Goal: Task Accomplishment & Management: Manage account settings

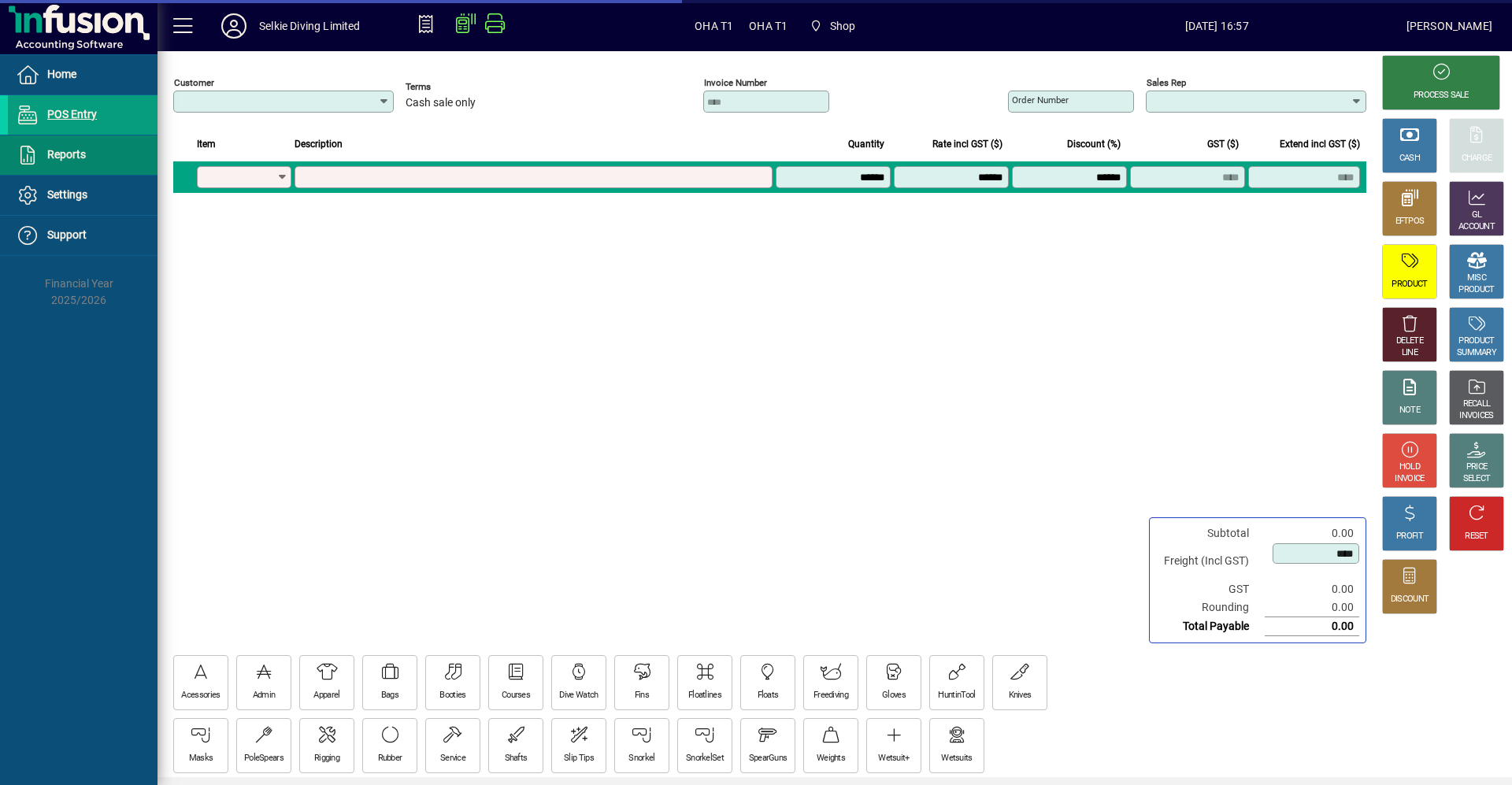
type input "**********"
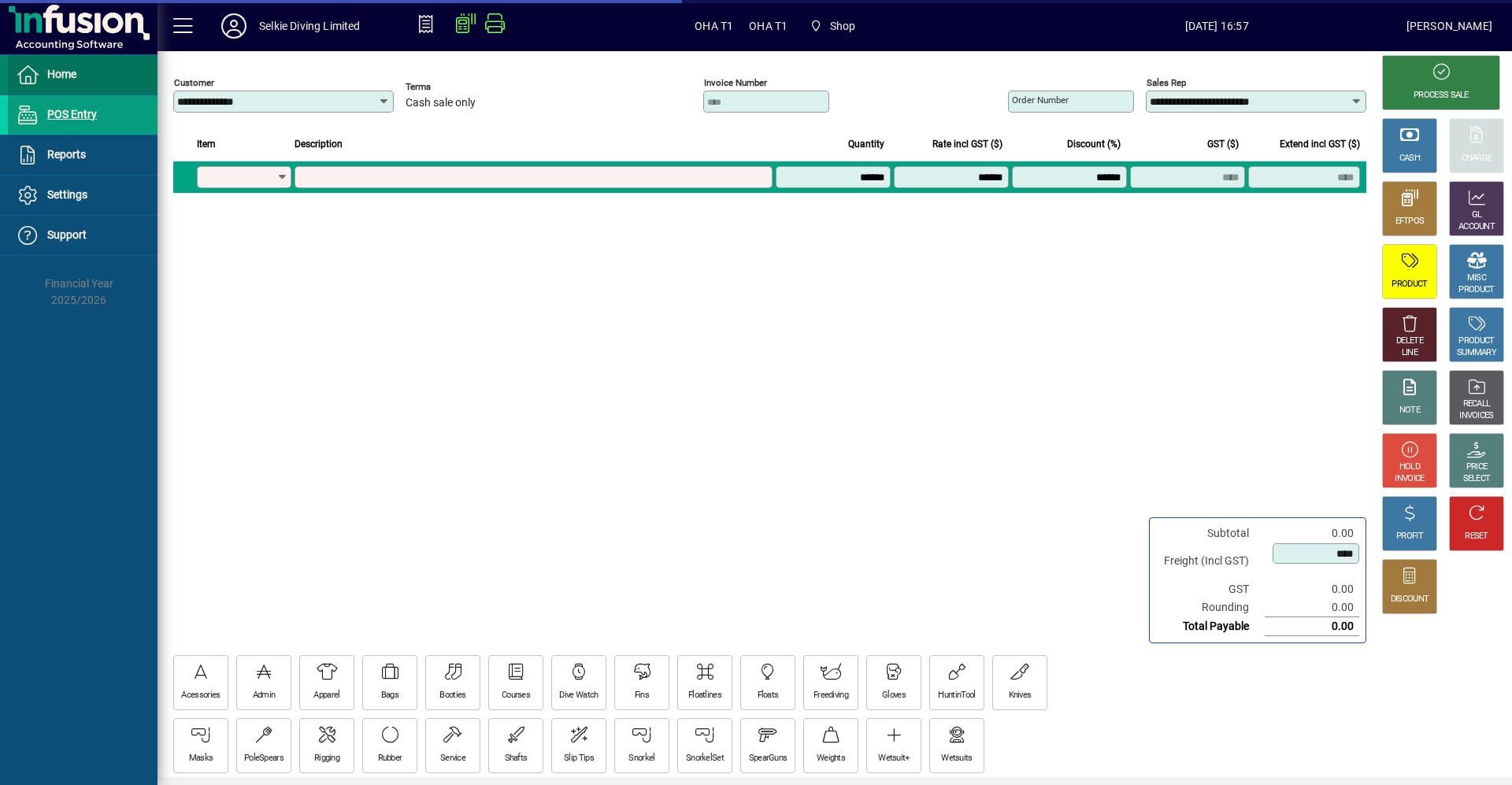
click at [69, 74] on span "Home" at bounding box center [61, 74] width 29 height 13
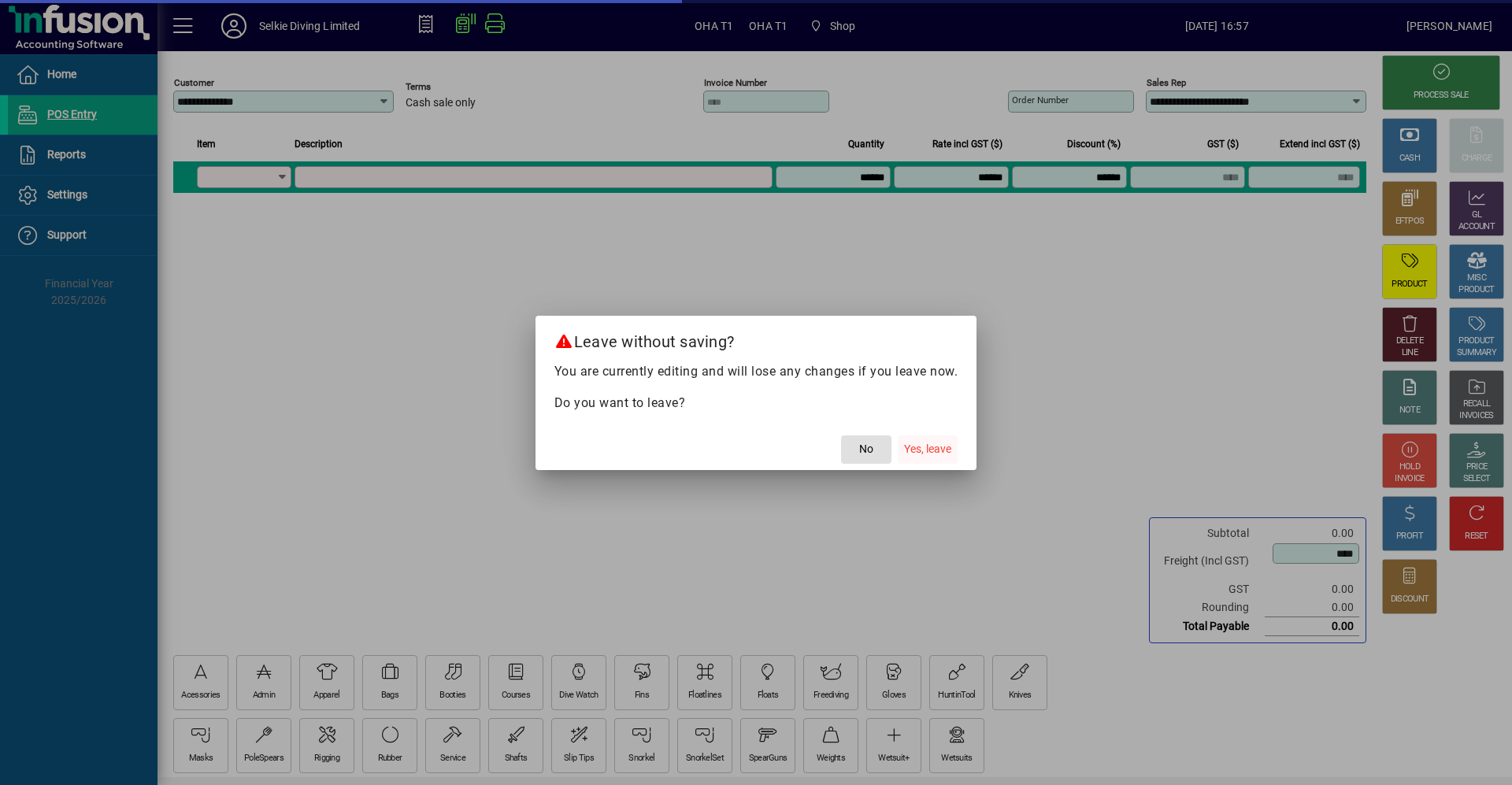
click at [913, 456] on span "Yes, leave" at bounding box center [927, 449] width 47 height 17
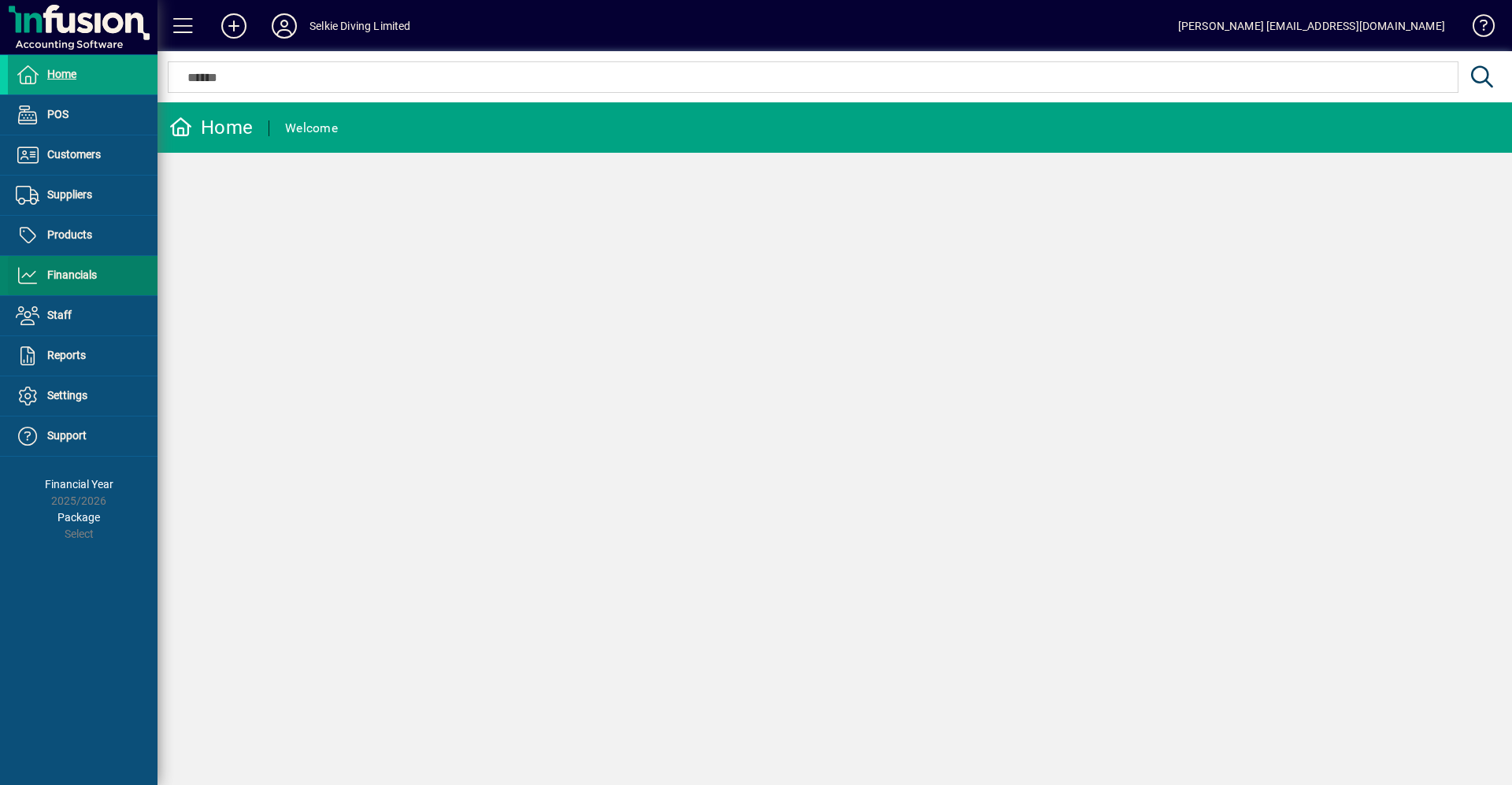
click at [62, 277] on span "Financials" at bounding box center [72, 275] width 50 height 13
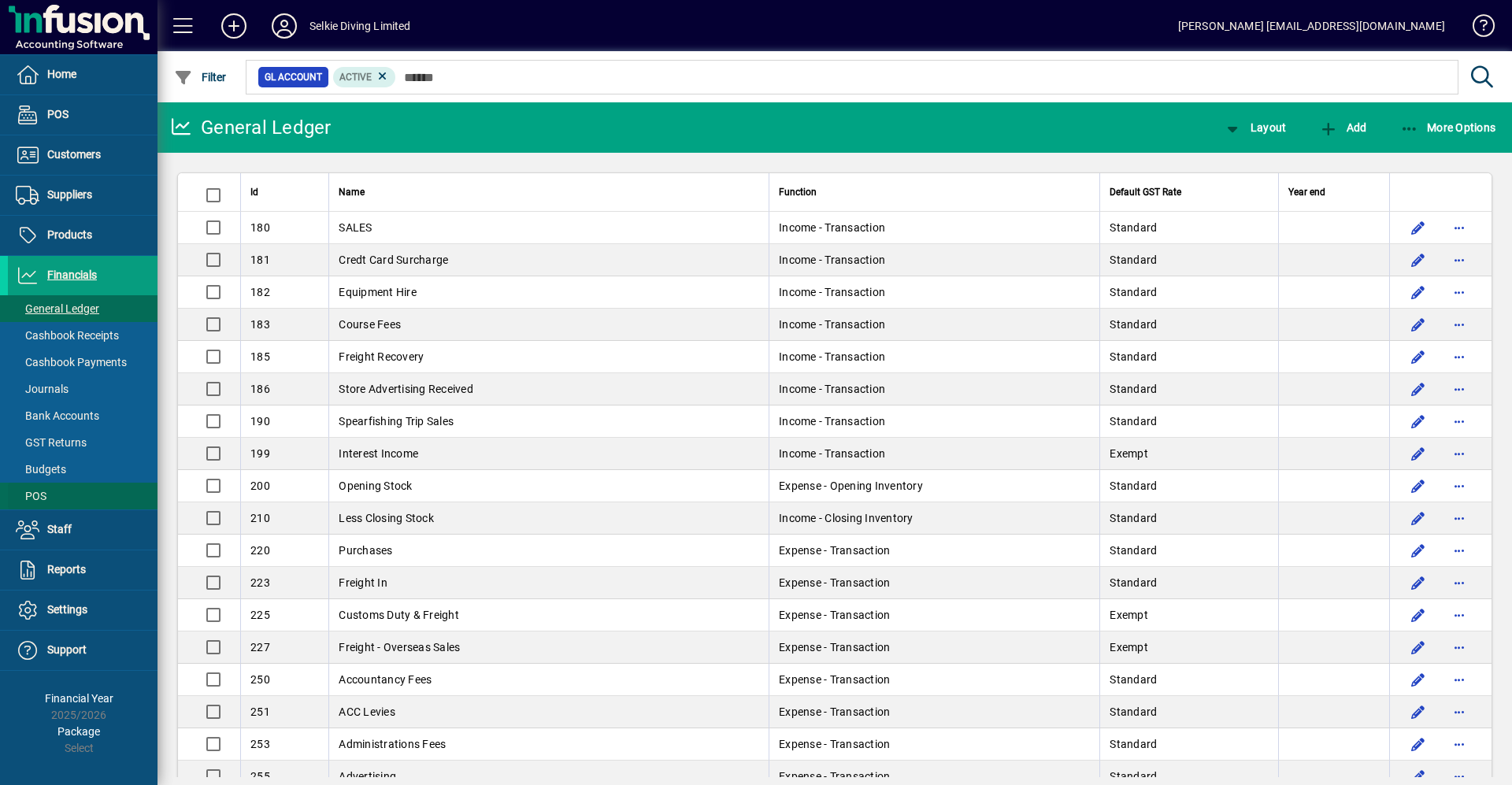
click at [34, 497] on span "POS" at bounding box center [31, 496] width 31 height 13
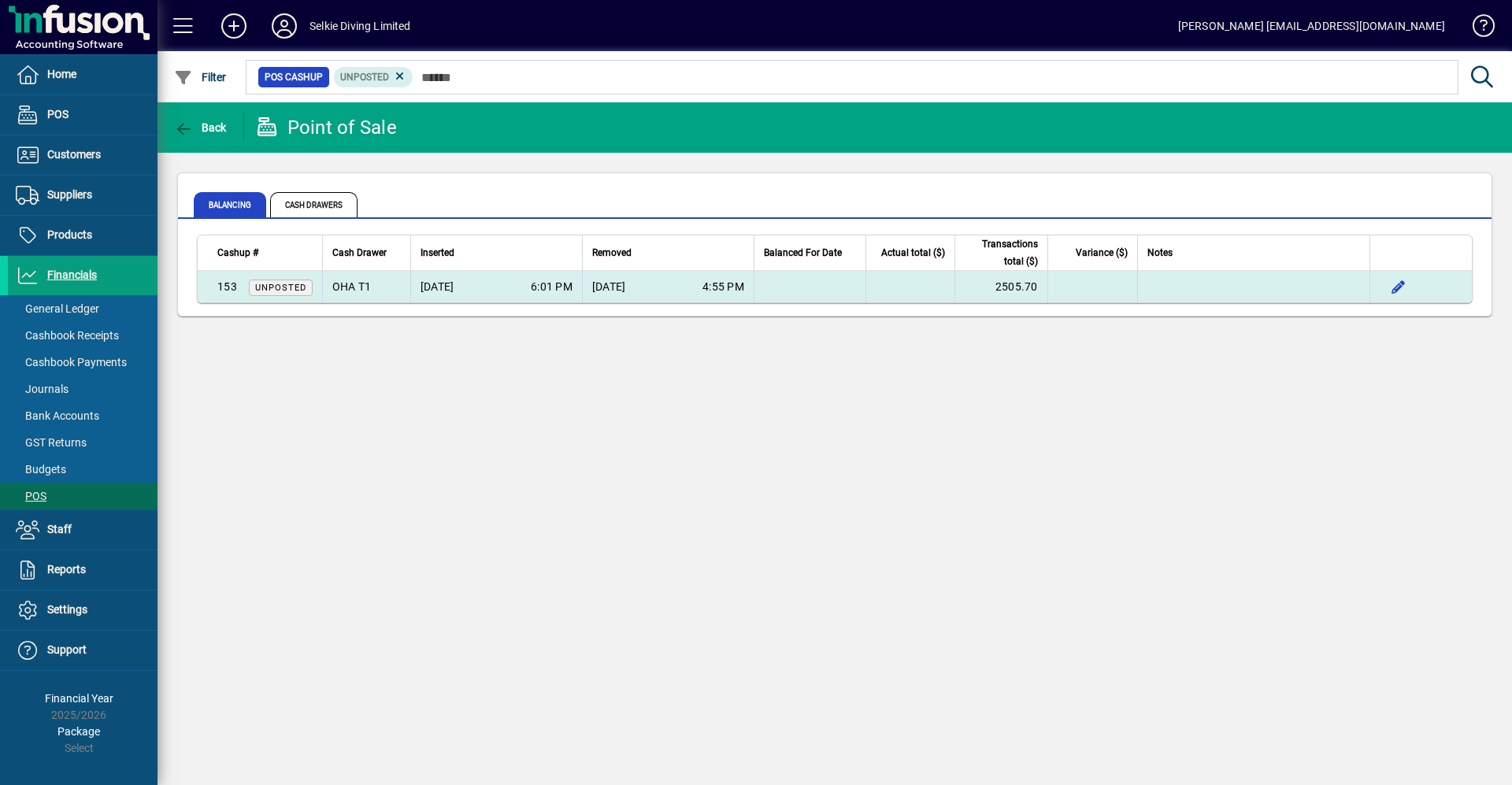
click at [627, 287] on span "[DATE]" at bounding box center [610, 287] width 34 height 16
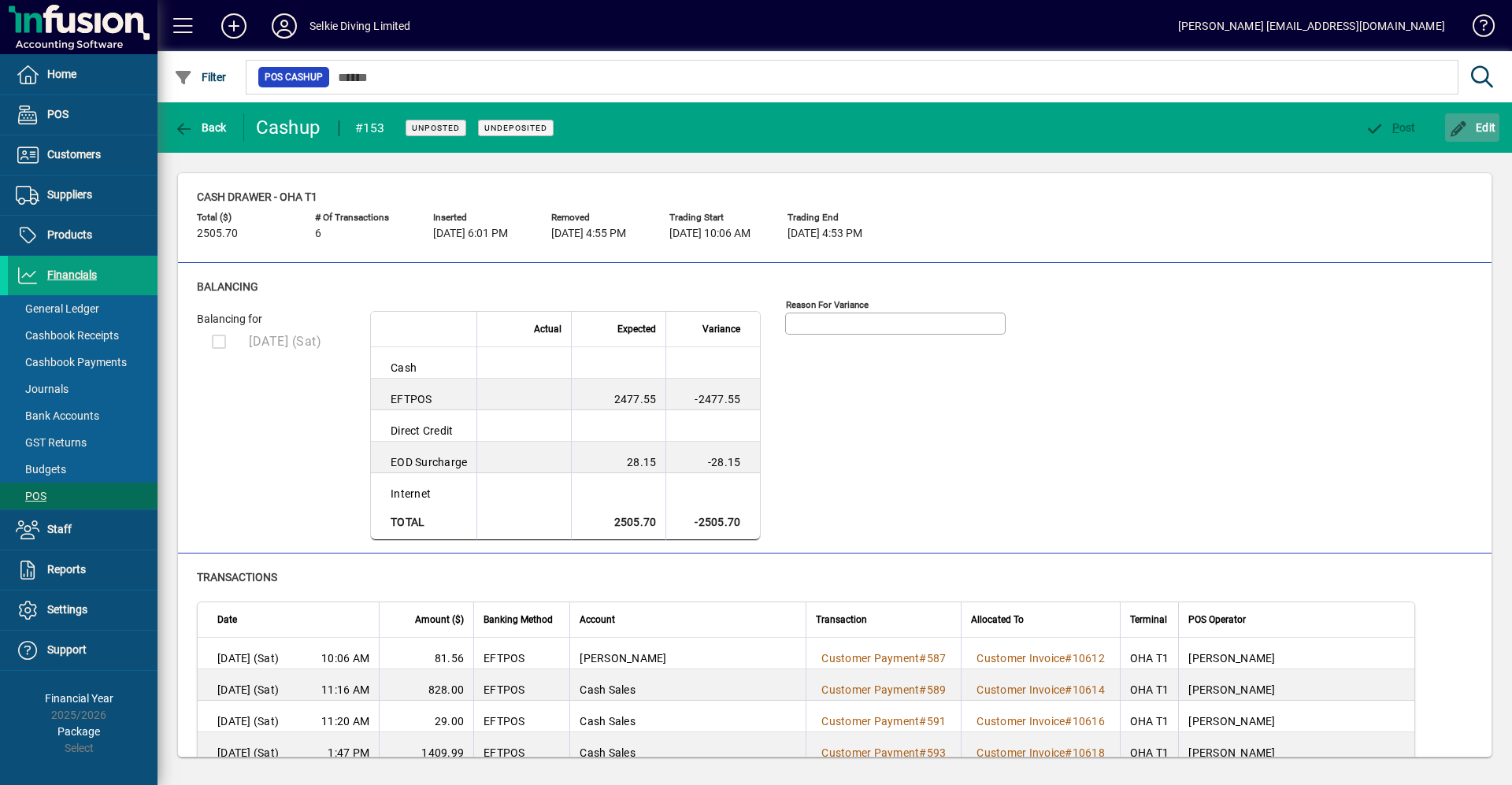
click at [1464, 127] on icon "button" at bounding box center [1459, 130] width 20 height 16
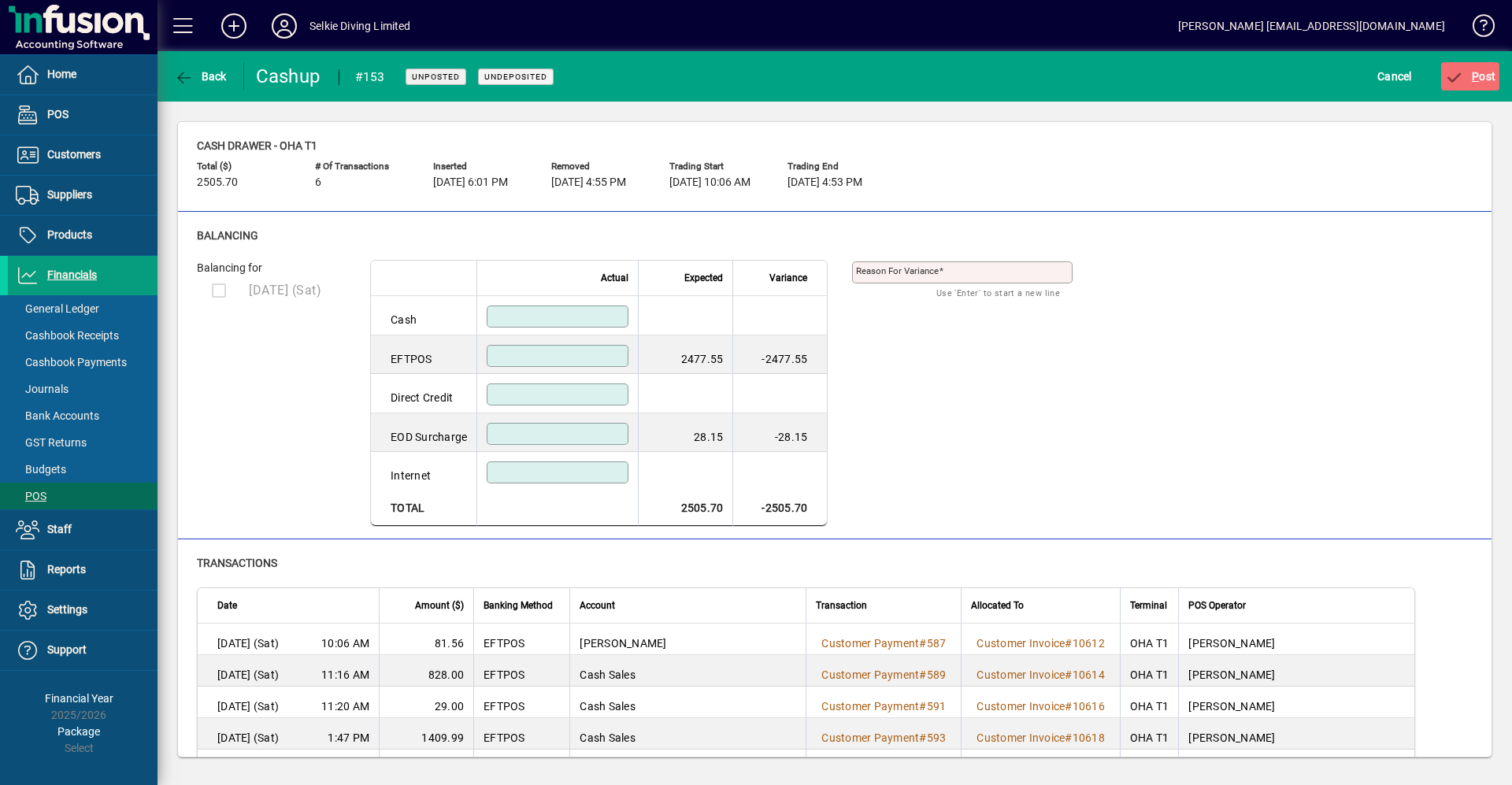
click at [549, 316] on input at bounding box center [560, 317] width 137 height 13
click at [609, 354] on input at bounding box center [560, 356] width 137 height 13
click at [608, 431] on input at bounding box center [560, 433] width 137 height 13
type input "*****"
click at [609, 356] on input at bounding box center [560, 356] width 137 height 13
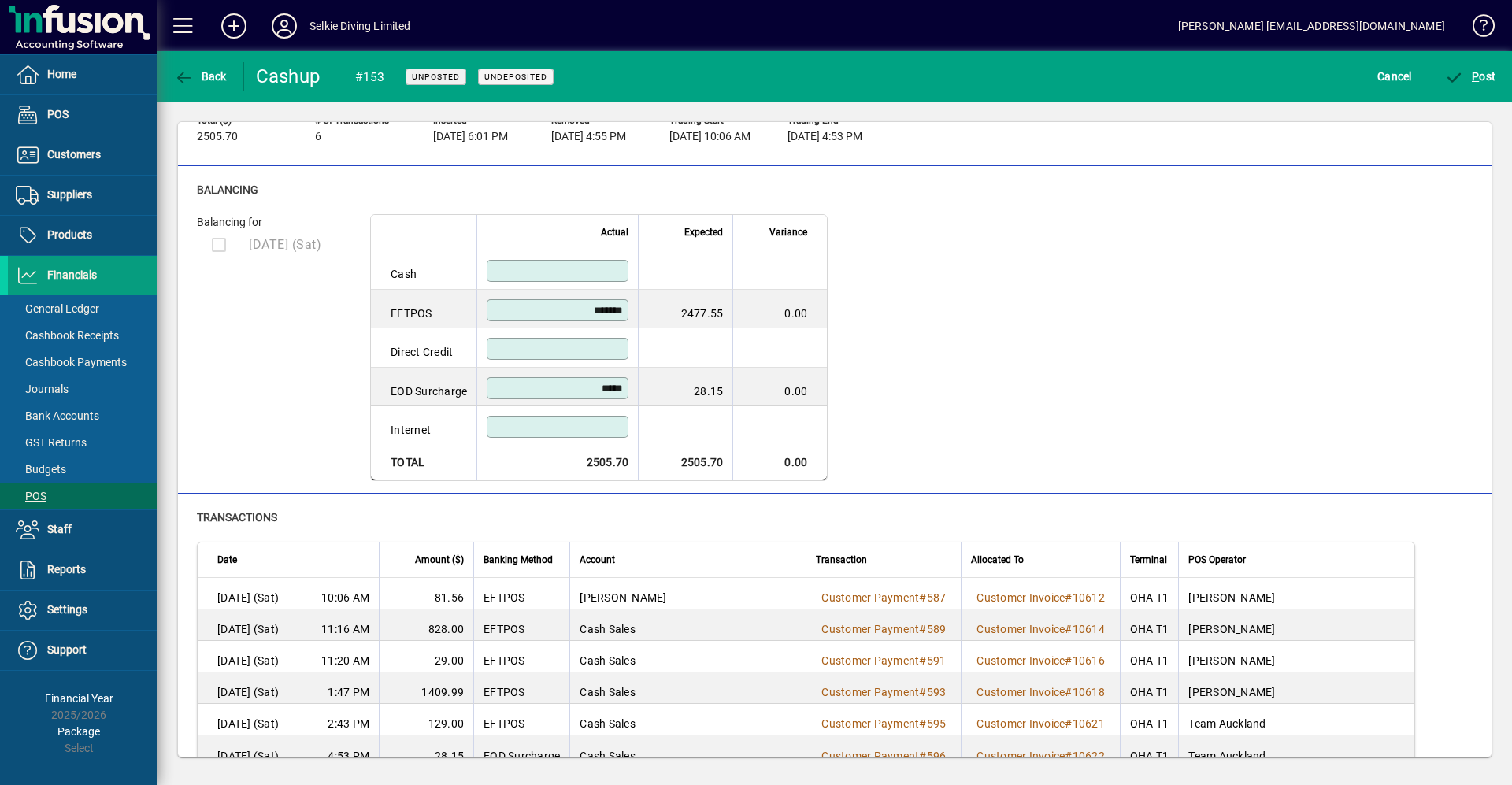
scroll to position [70, 0]
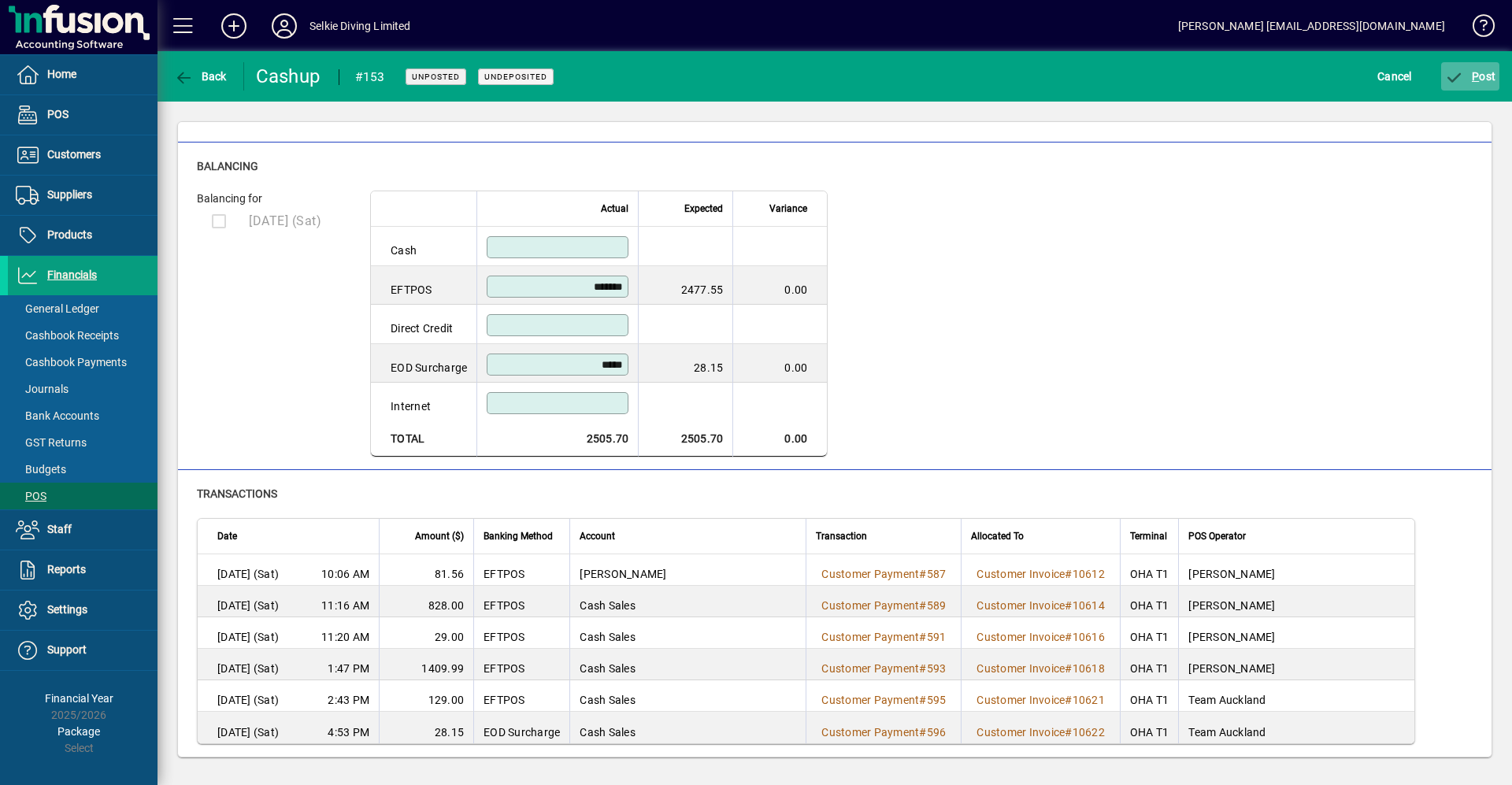
type input "*******"
click at [1455, 78] on icon "submit" at bounding box center [1455, 78] width 20 height 16
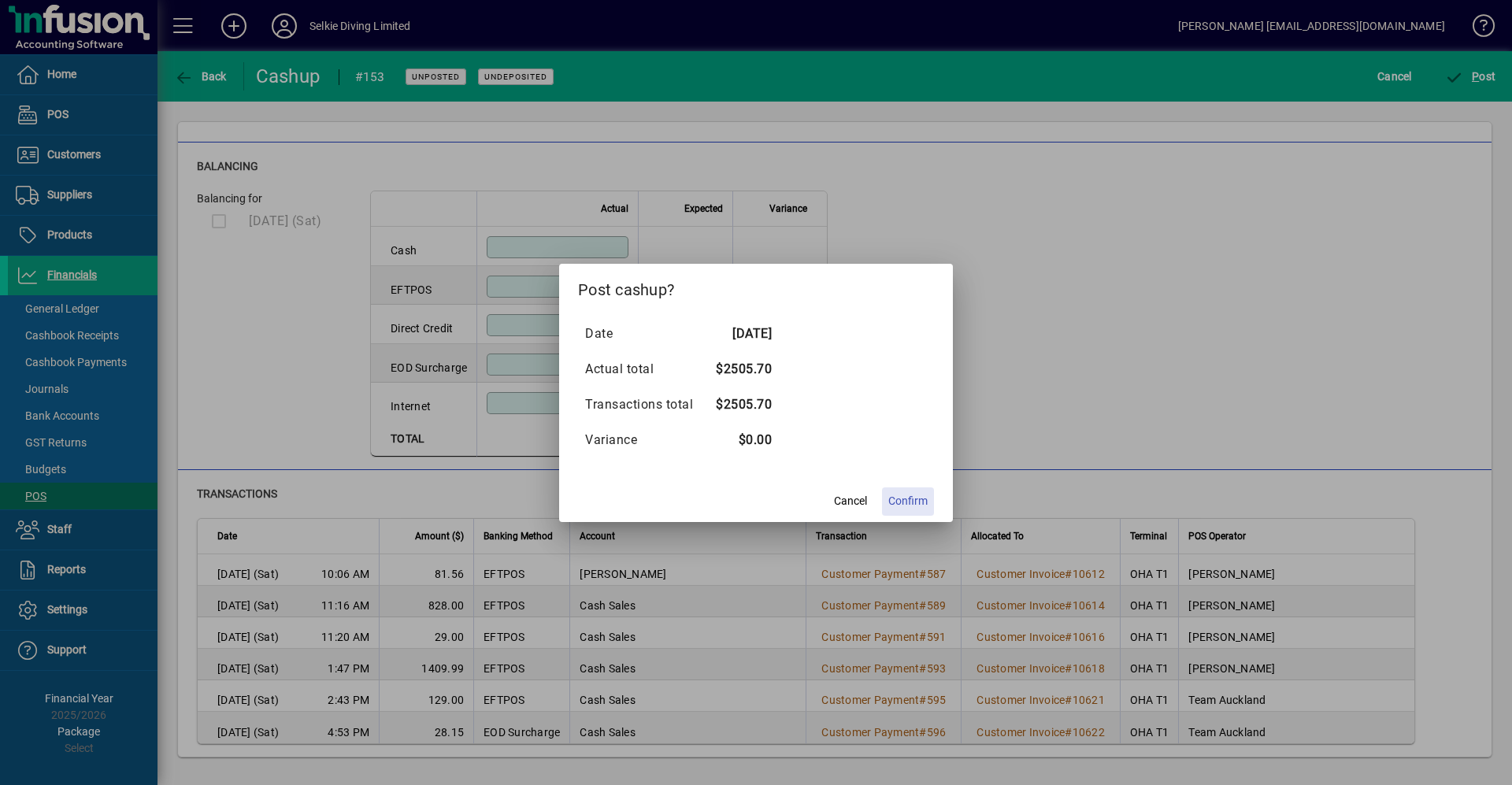
click at [913, 498] on span "Confirm" at bounding box center [908, 501] width 40 height 17
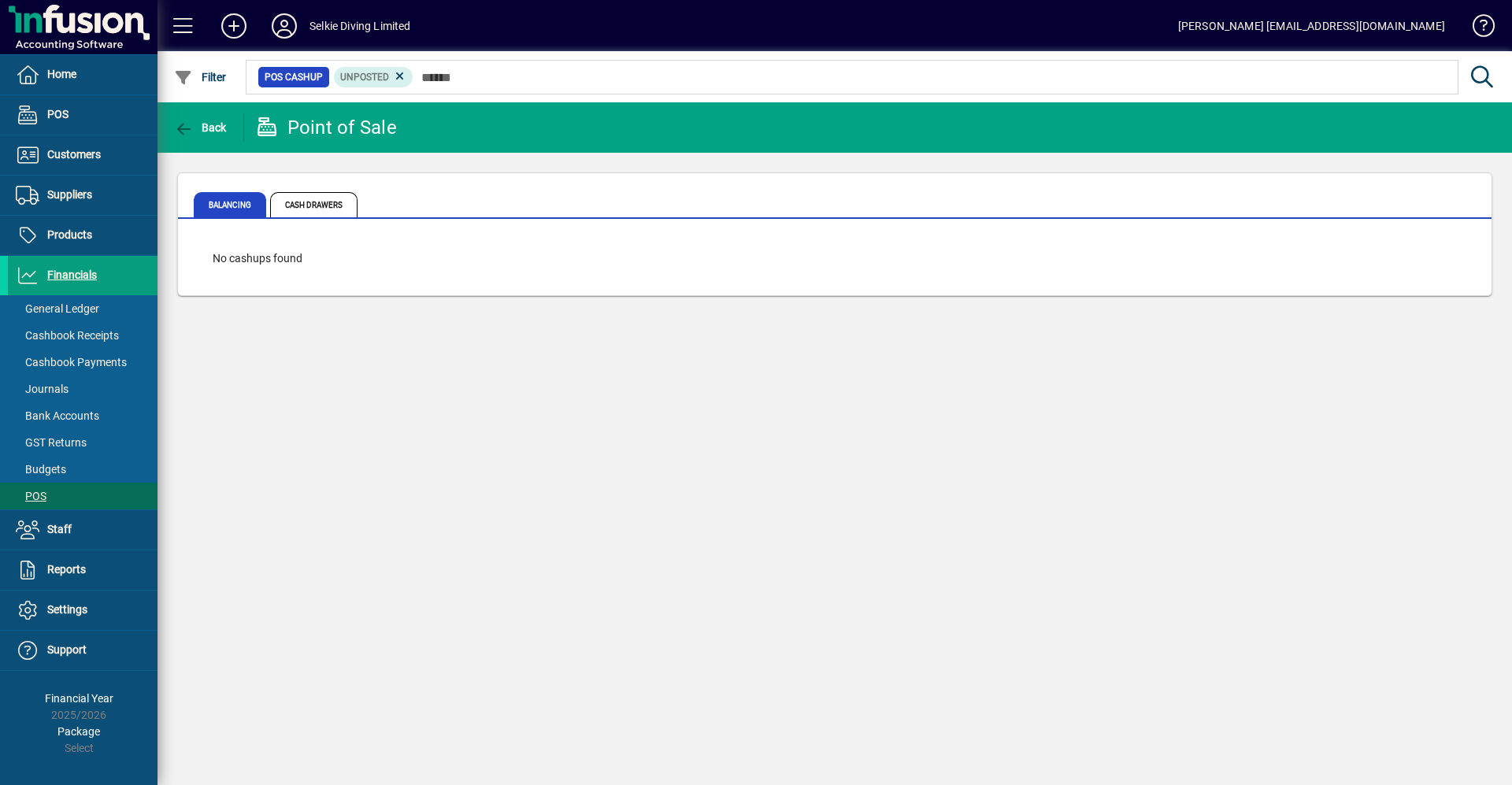
click at [1429, 766] on div "Back Point of Sale Balancing Cash Drawers No cashups found" at bounding box center [835, 444] width 1355 height 683
